Goal: Check status: Check status

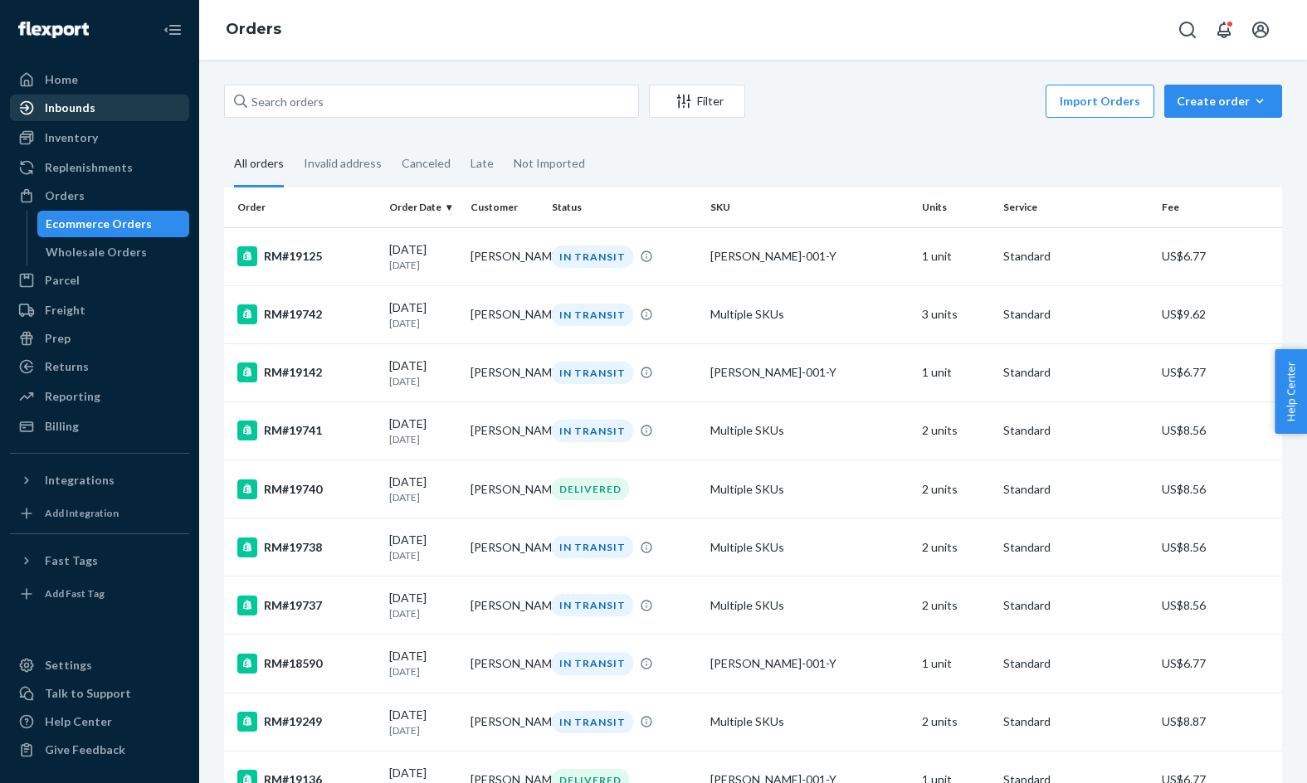
click at [156, 100] on div "Inbounds" at bounding box center [100, 107] width 176 height 23
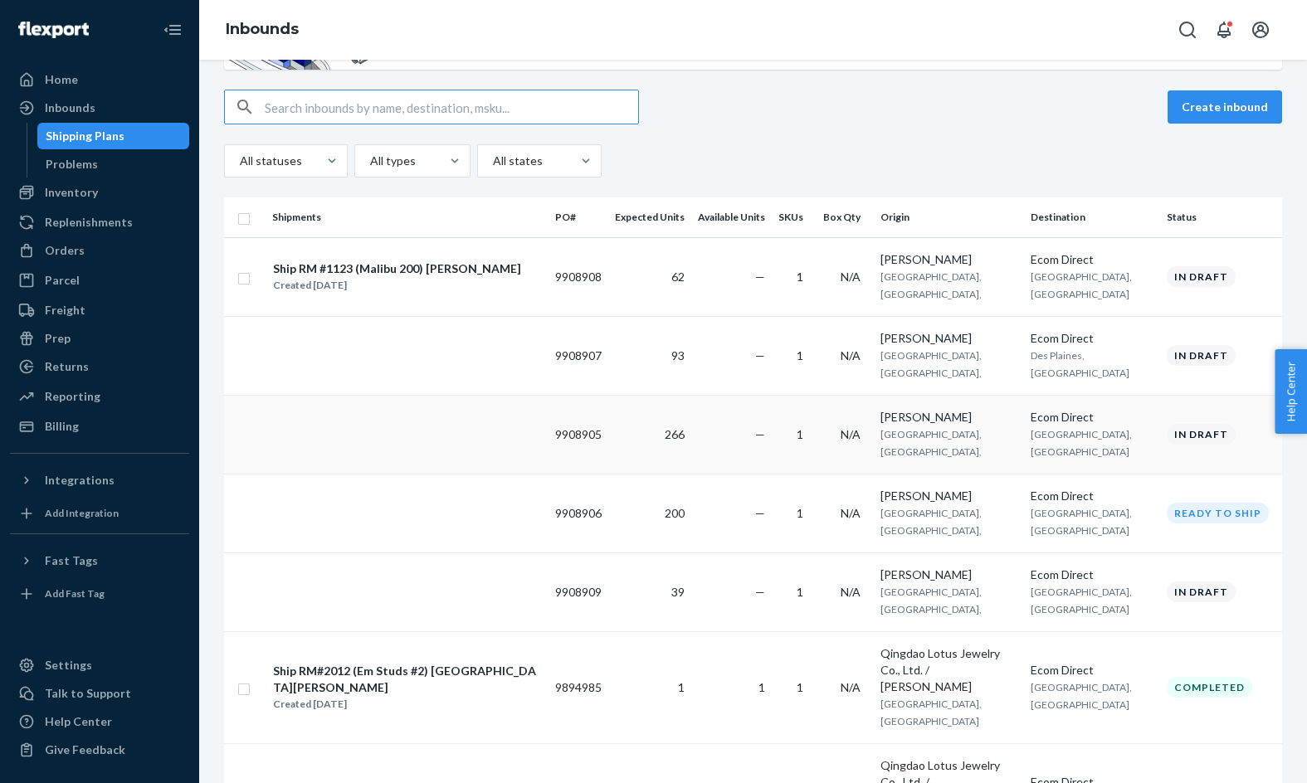
scroll to position [122, 0]
click at [359, 276] on div "Created Aug 22, 2025" at bounding box center [397, 284] width 248 height 17
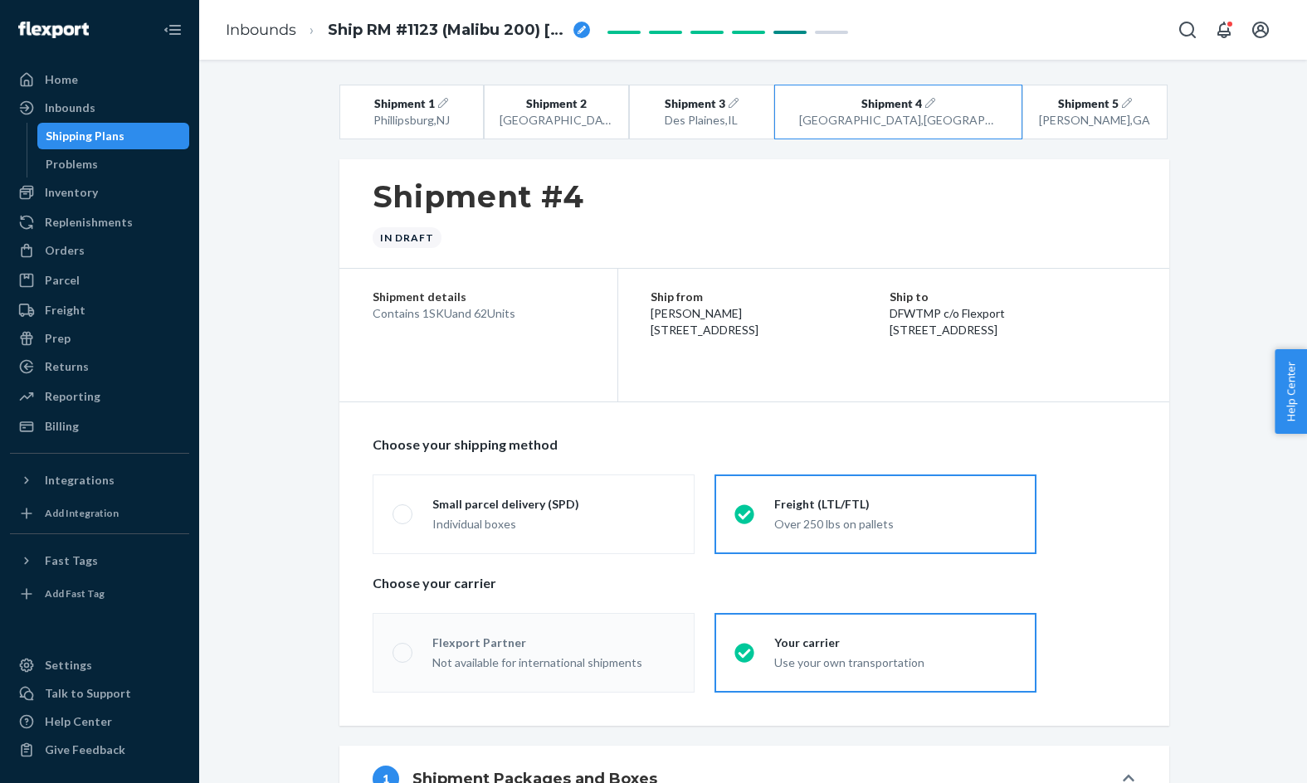
radio input "true"
radio input "false"
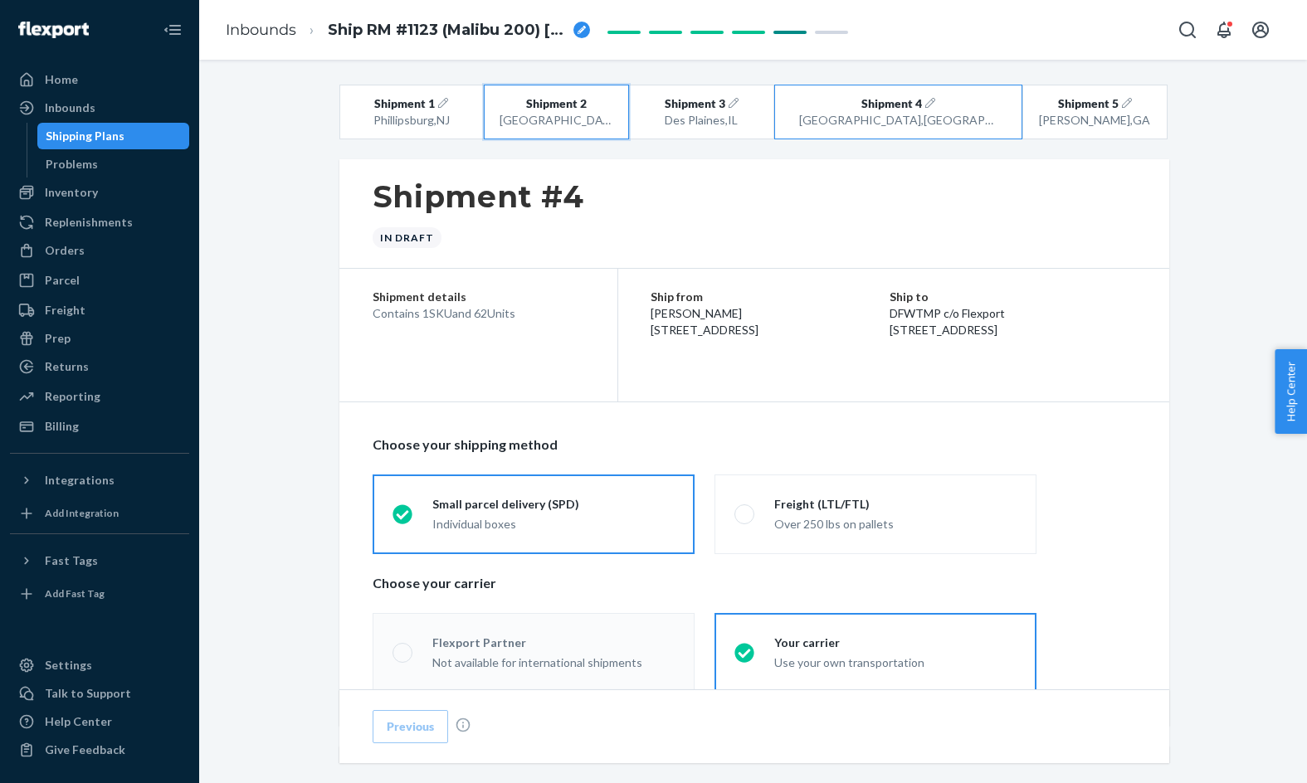
click at [603, 94] on button "Shipment 2 San Bernardino , CA" at bounding box center [556, 112] width 145 height 55
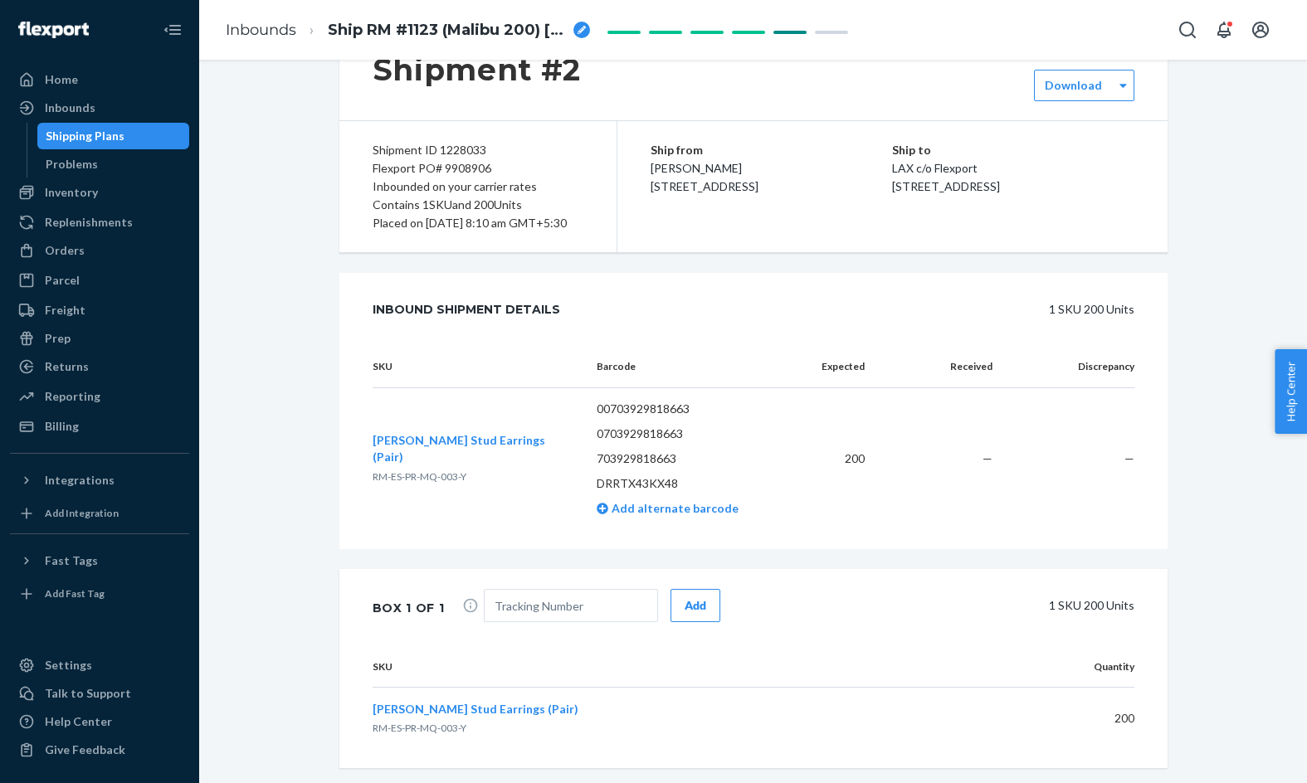
scroll to position [183, 0]
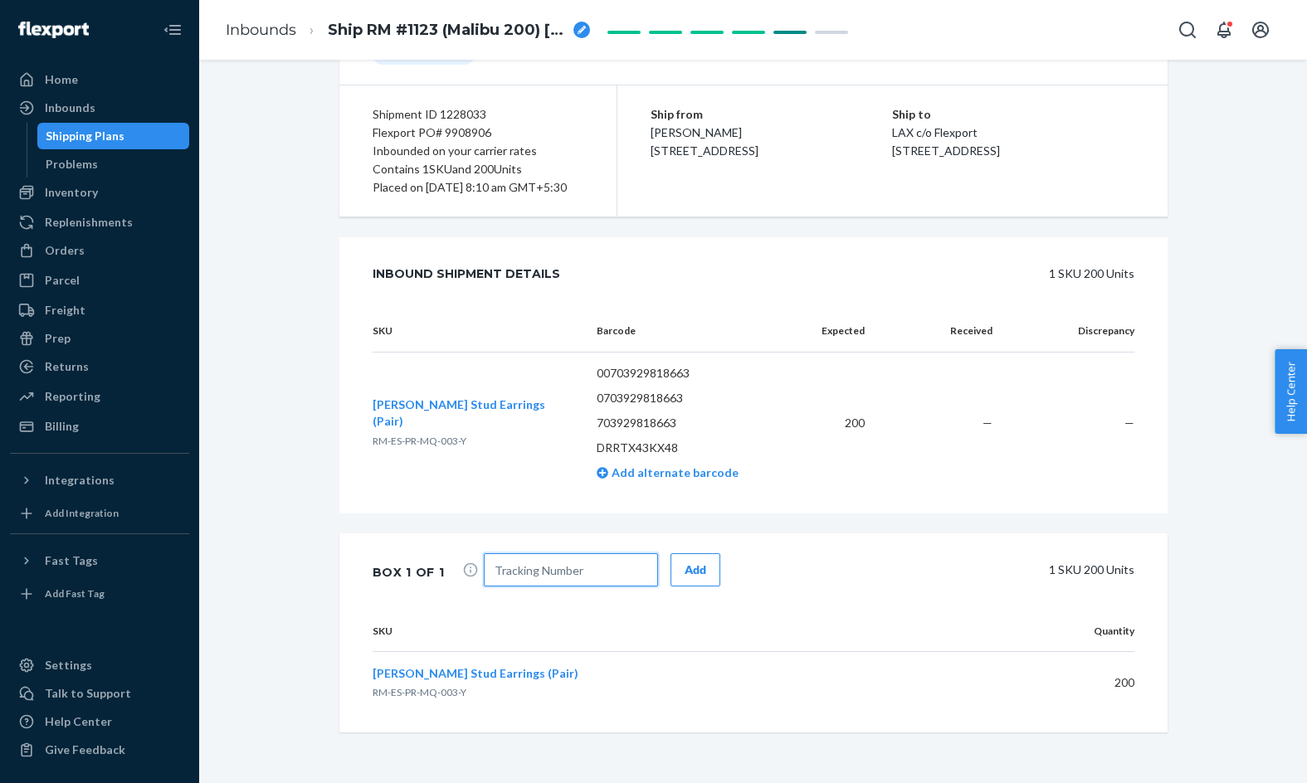
click at [521, 579] on input "text" at bounding box center [571, 569] width 174 height 33
paste input "1Z0E64G86602992045"
type input "1Z0E64G86602992045"
click at [684, 578] on div "Add" at bounding box center [695, 570] width 22 height 17
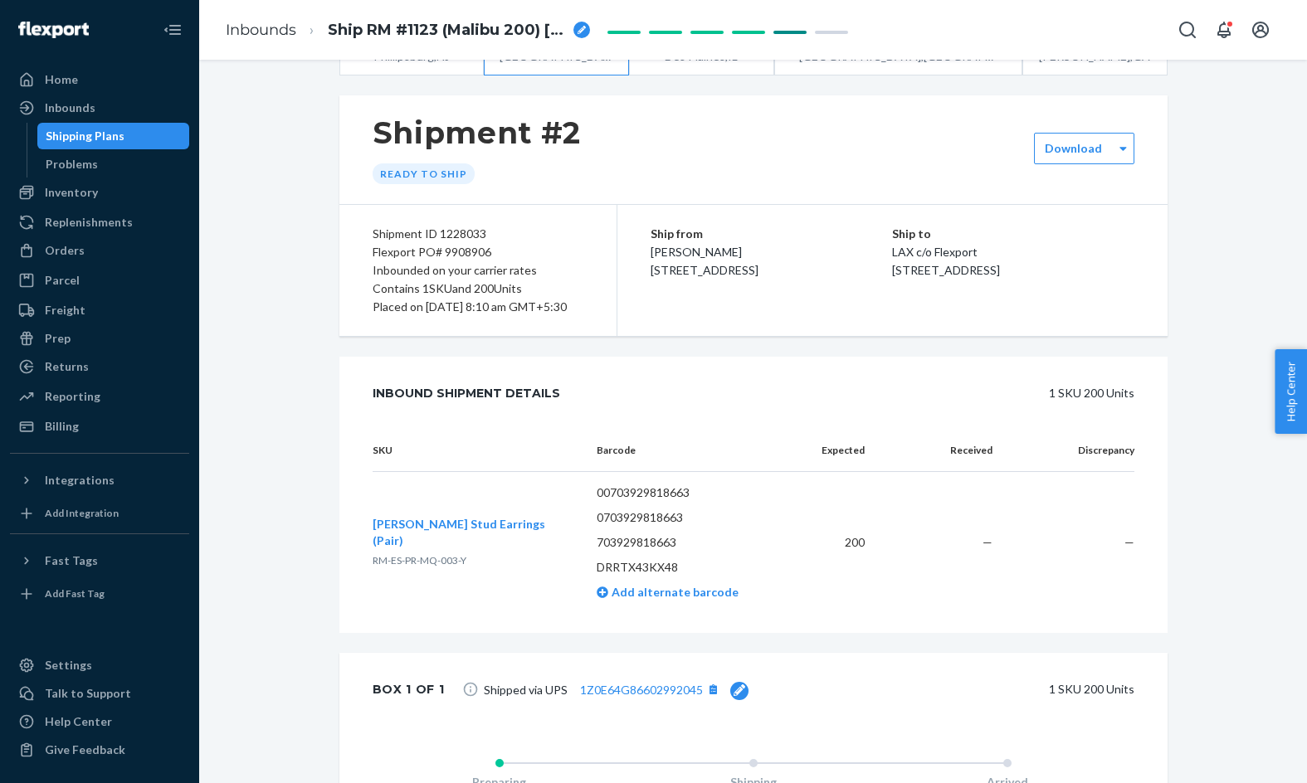
scroll to position [0, 0]
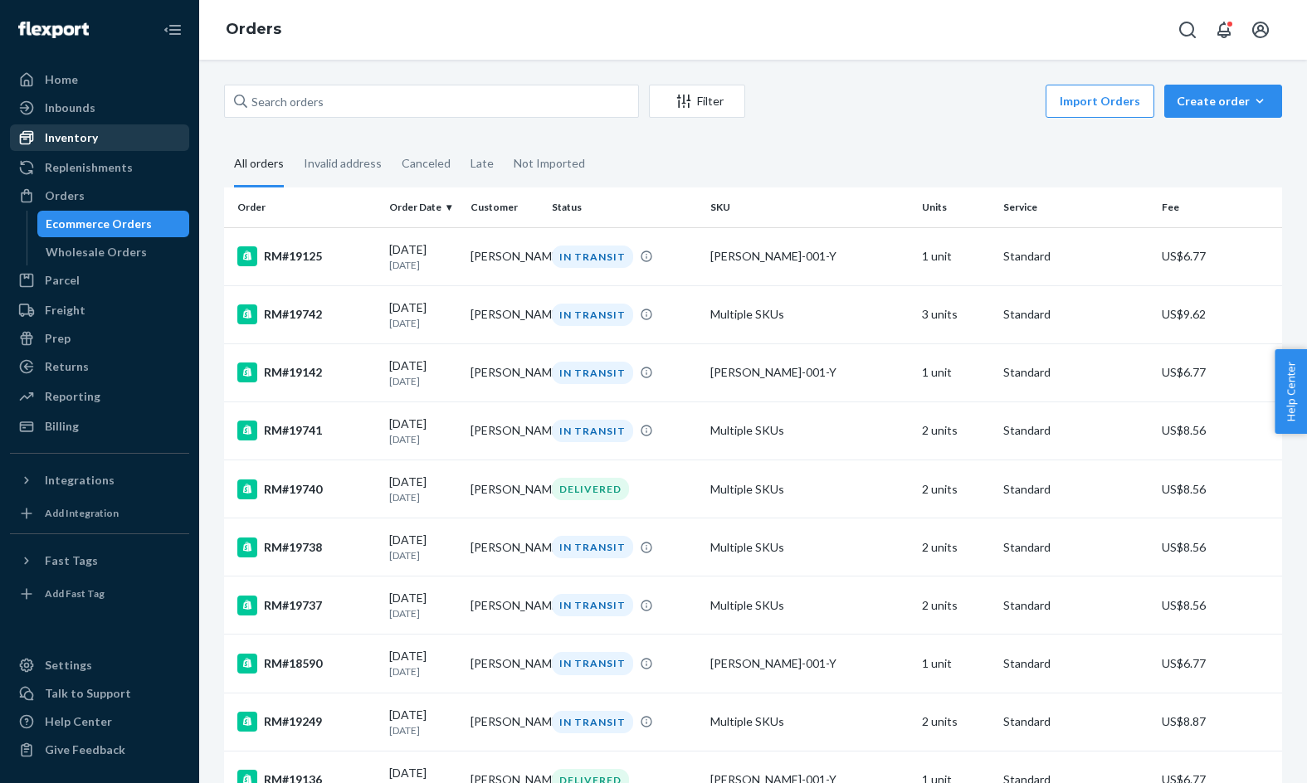
click at [107, 144] on div "Inventory" at bounding box center [100, 137] width 176 height 23
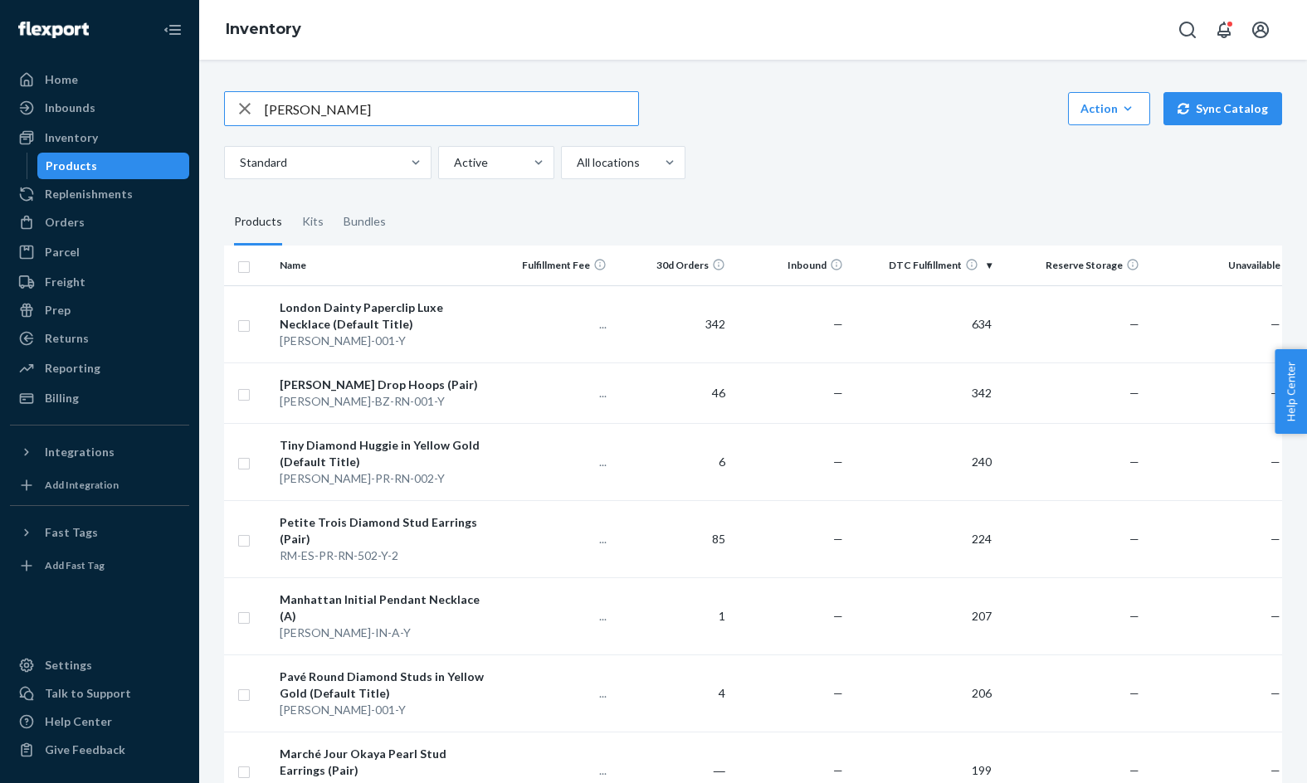
type input "[PERSON_NAME]"
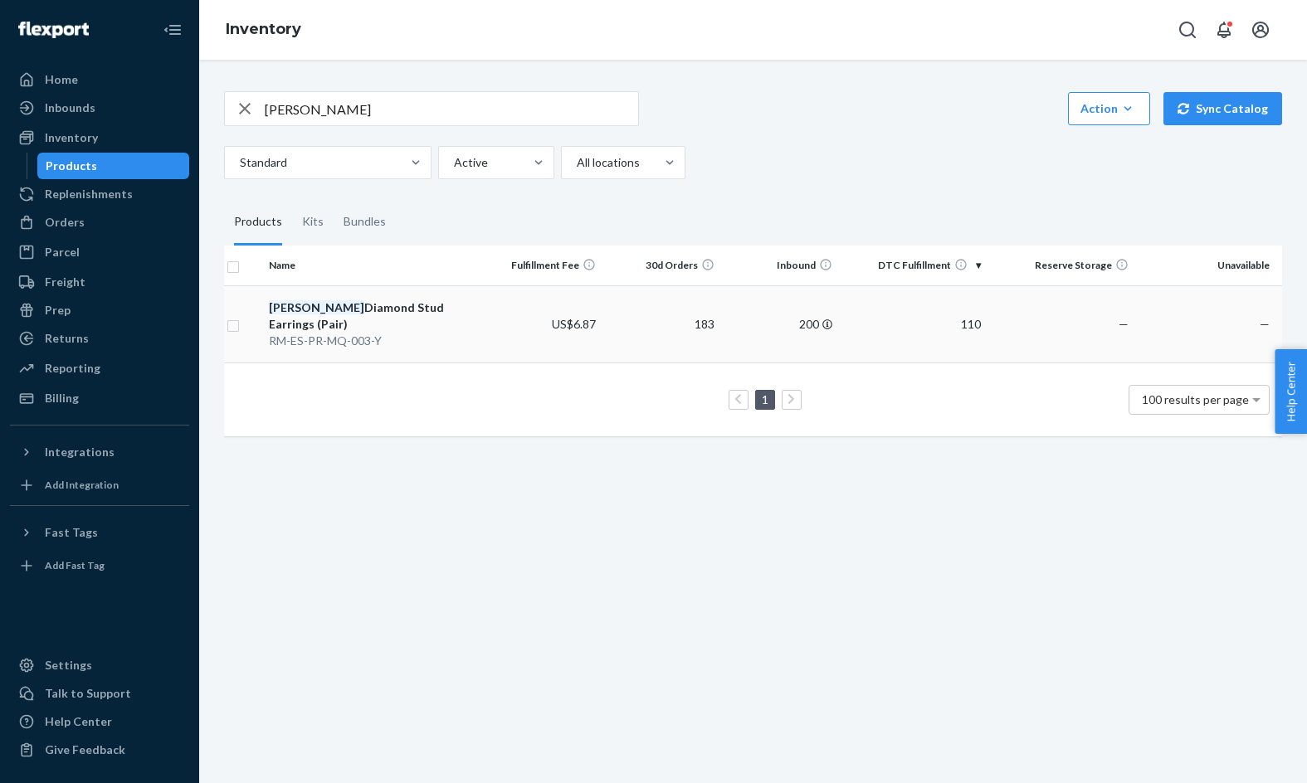
scroll to position [0, 12]
click at [243, 110] on icon "button" at bounding box center [245, 109] width 12 height 12
click at [120, 110] on div "Inbounds" at bounding box center [100, 107] width 176 height 23
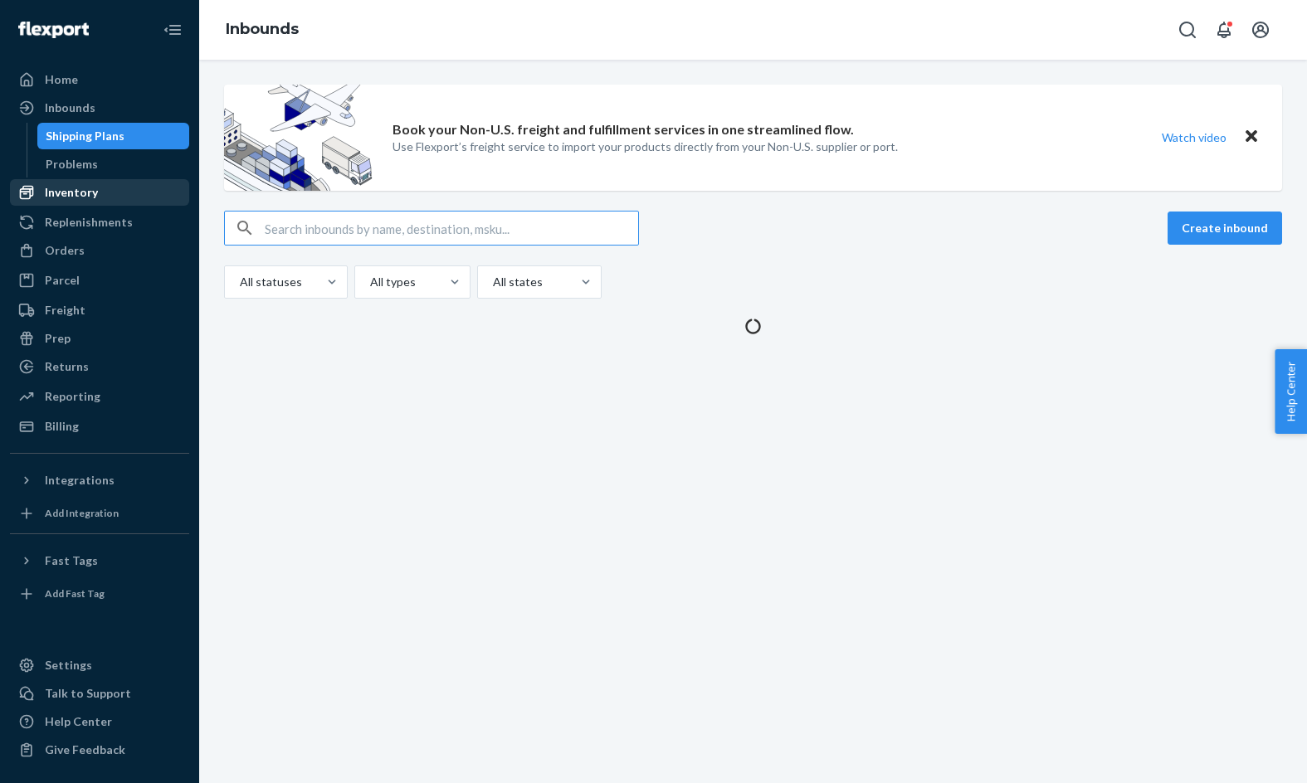
click at [113, 197] on div "Inventory" at bounding box center [100, 192] width 176 height 23
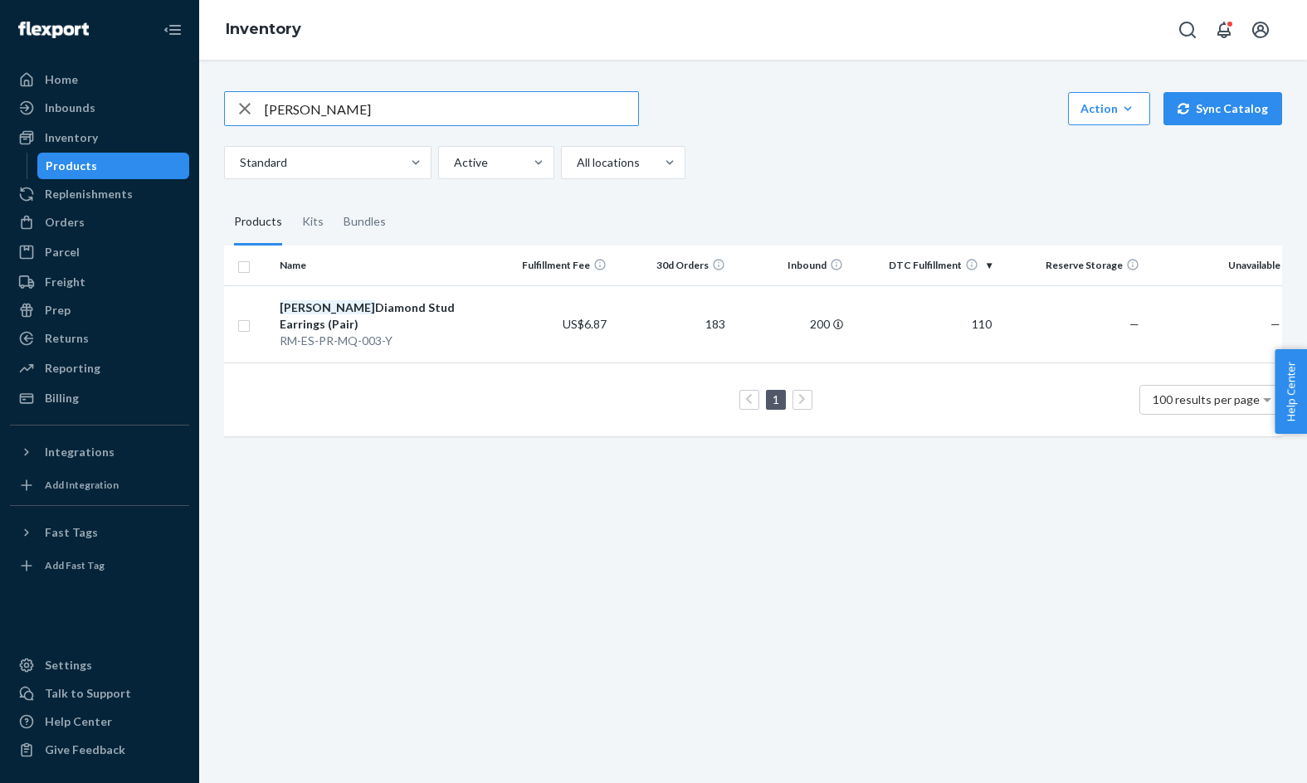
click at [237, 108] on icon "button" at bounding box center [245, 108] width 20 height 33
click at [354, 114] on input "text" at bounding box center [451, 108] width 373 height 33
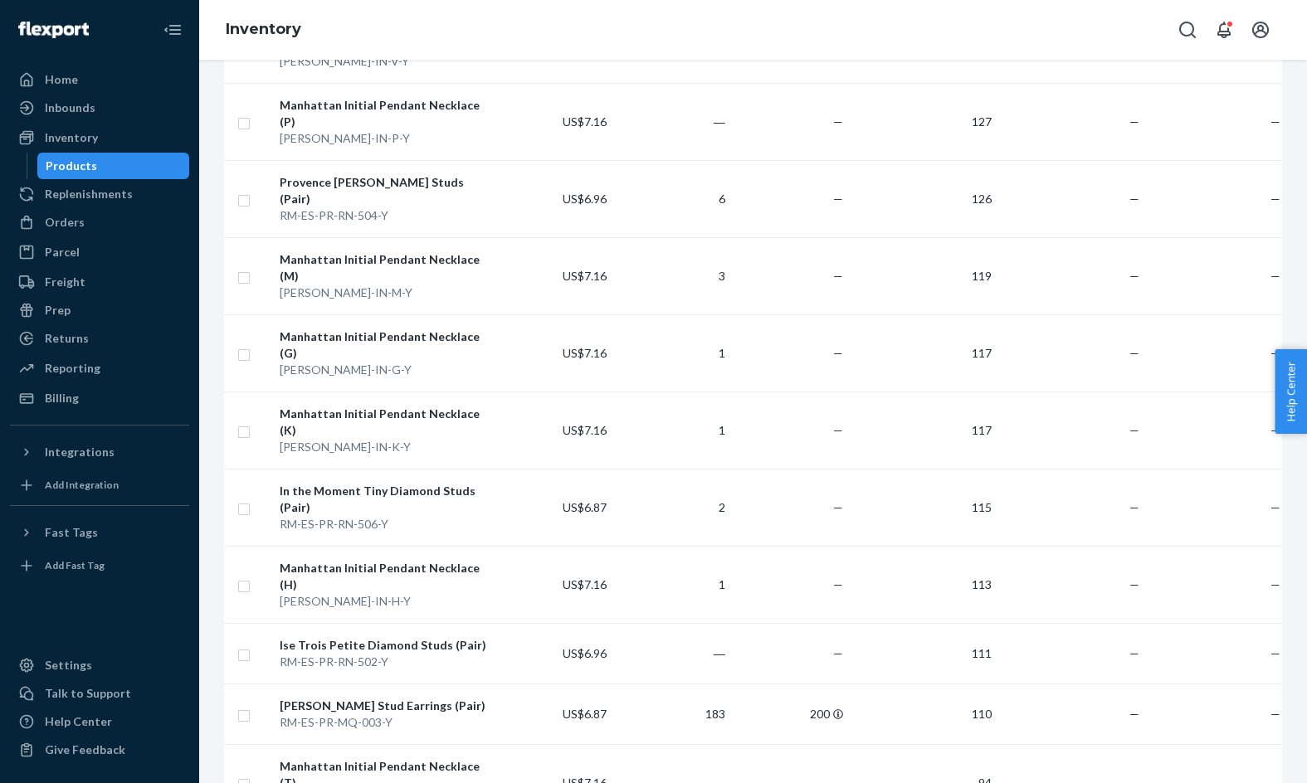
scroll to position [1545, 0]
